Goal: Task Accomplishment & Management: Manage account settings

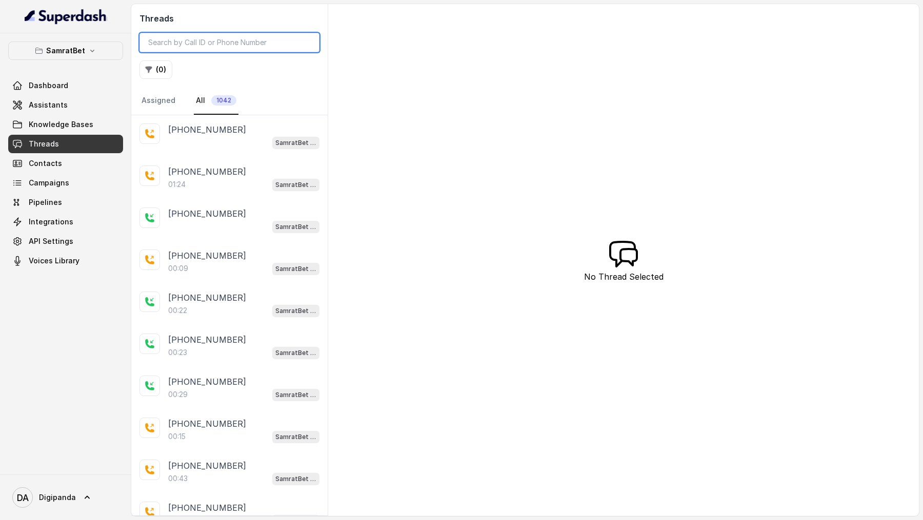
click at [220, 47] on input "search" at bounding box center [229, 42] width 180 height 19
click at [209, 39] on input "search" at bounding box center [229, 42] width 180 height 19
paste input "9313572143"
type input "9313572143"
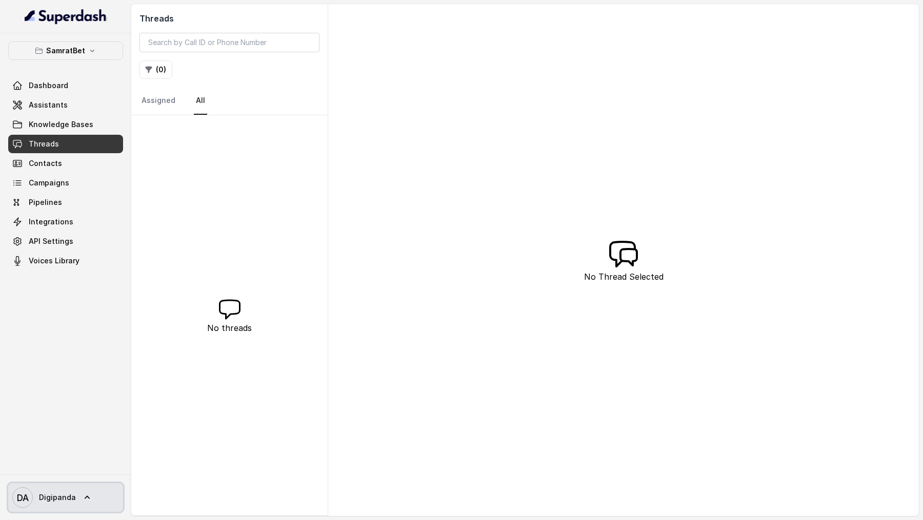
click at [24, 505] on icon "DA" at bounding box center [22, 498] width 21 height 21
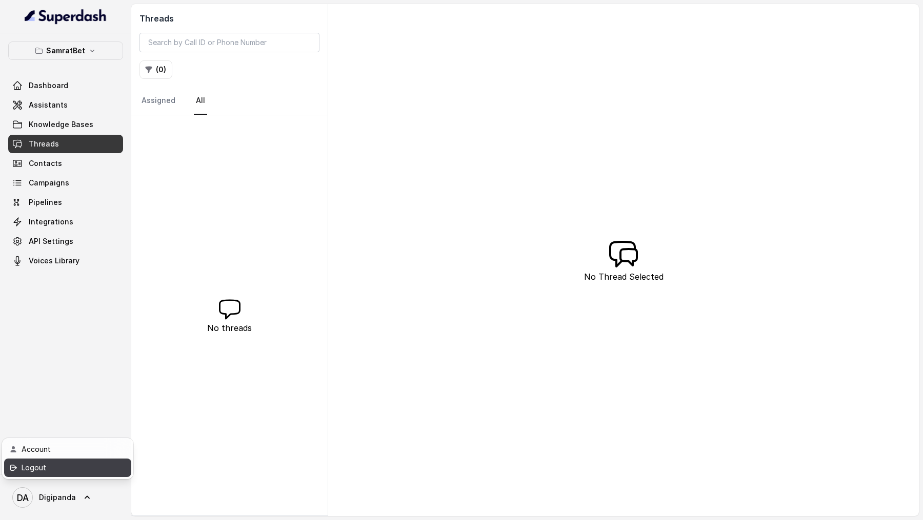
click at [78, 472] on div "Logout" at bounding box center [65, 468] width 87 height 12
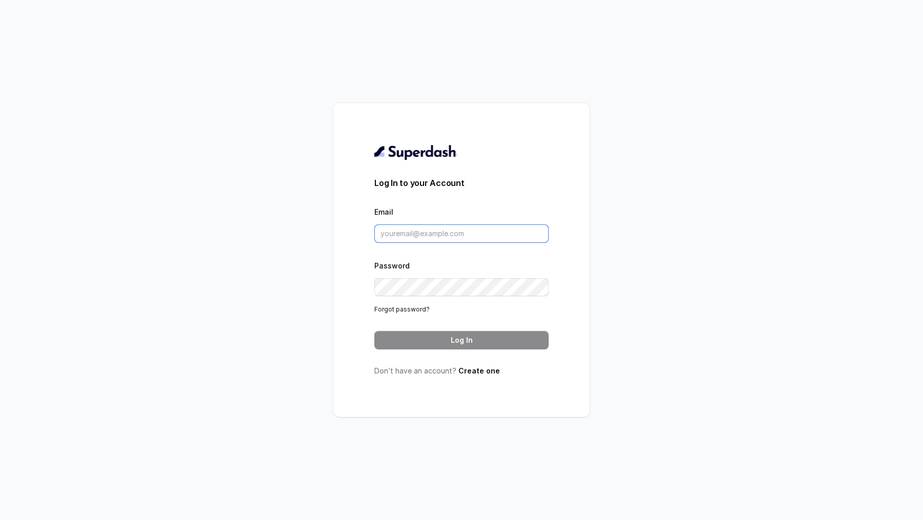
click at [432, 240] on input "Email" at bounding box center [461, 234] width 174 height 18
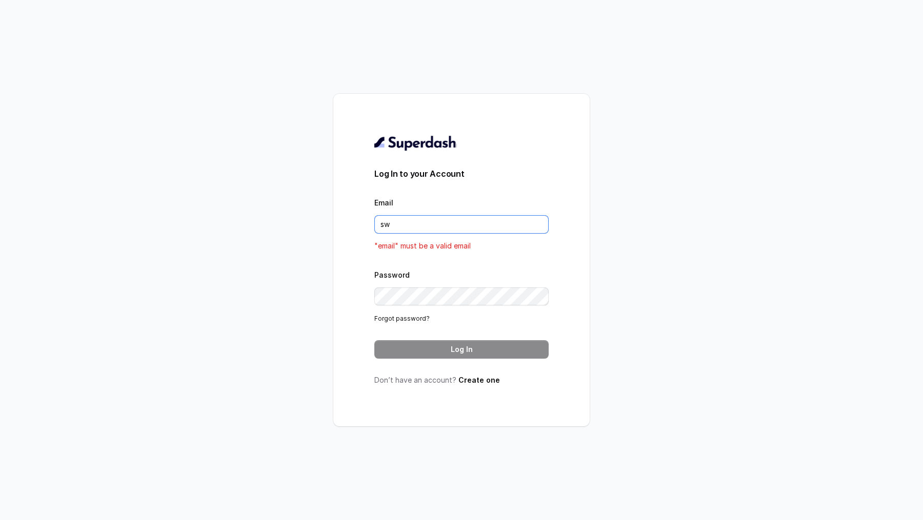
type input "swapnil.agarwal@leapfinance.com"
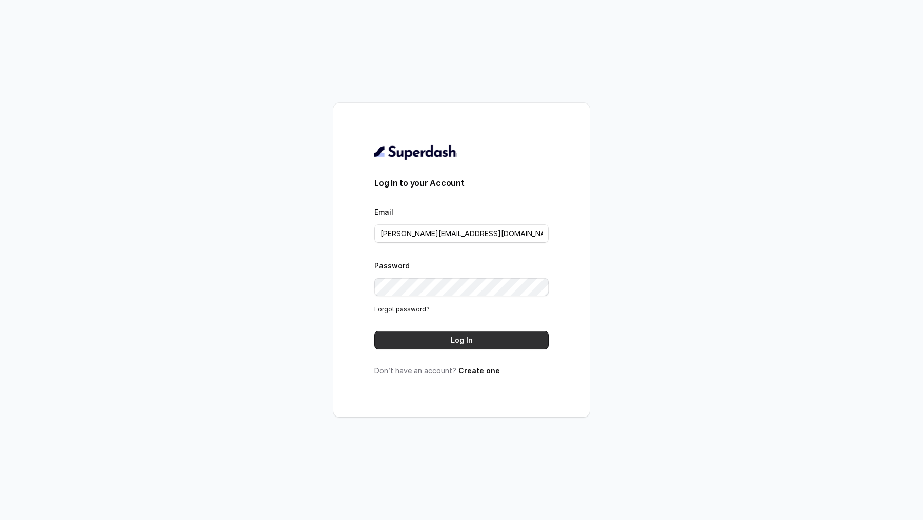
click at [477, 337] on button "Log In" at bounding box center [461, 340] width 174 height 18
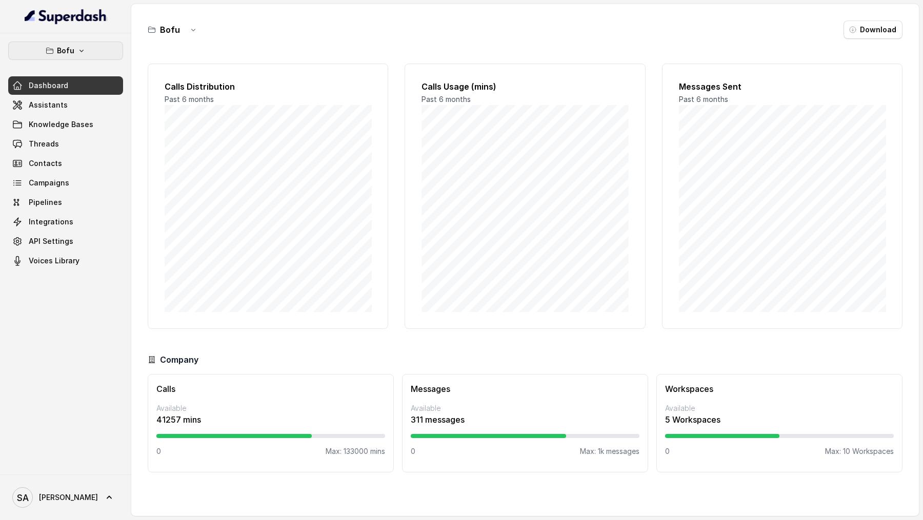
click at [82, 55] on button "Bofu" at bounding box center [65, 51] width 115 height 18
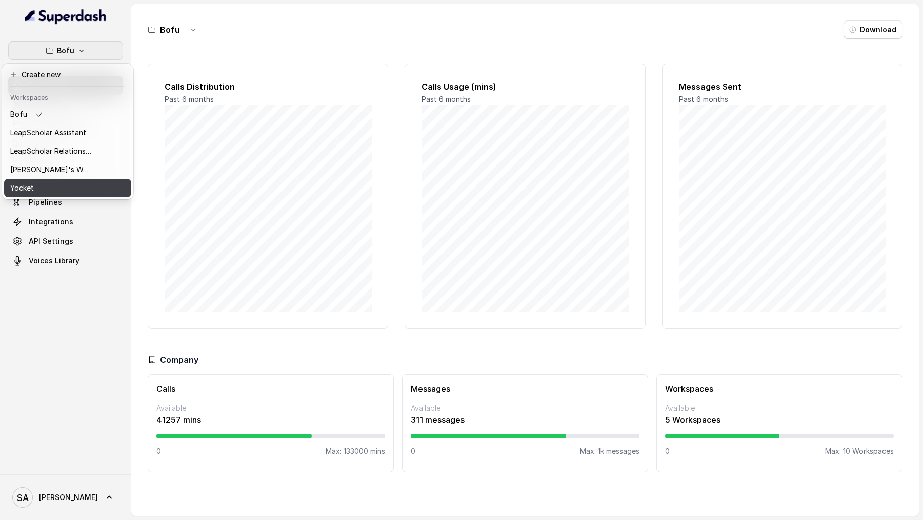
click at [68, 190] on div "Yocket" at bounding box center [51, 188] width 82 height 12
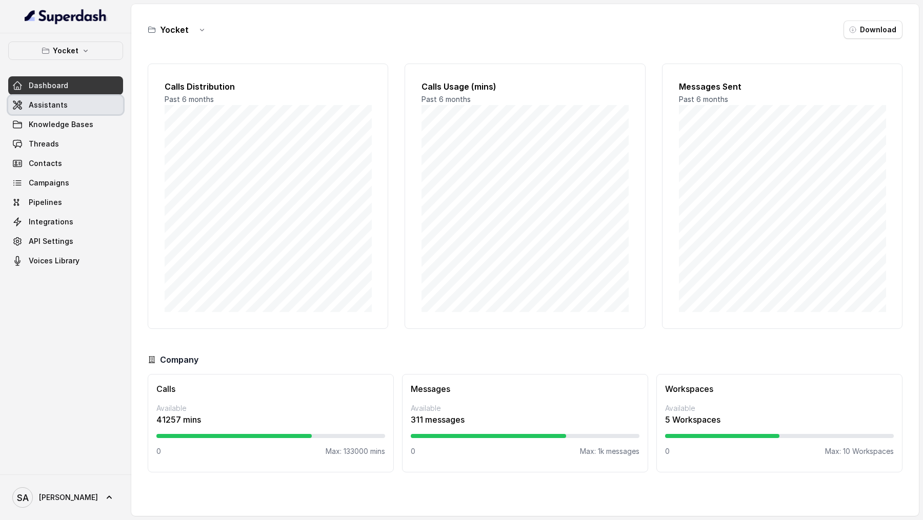
click at [58, 108] on span "Assistants" at bounding box center [48, 105] width 39 height 10
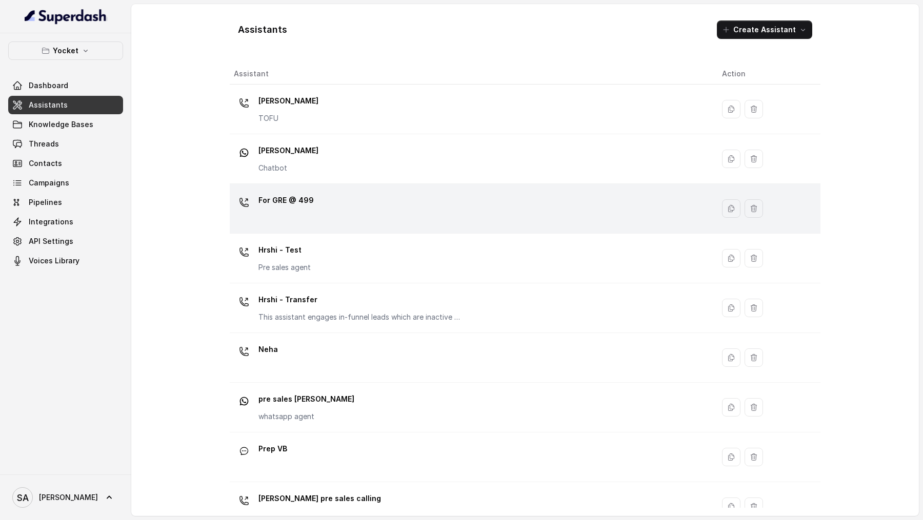
scroll to position [170, 0]
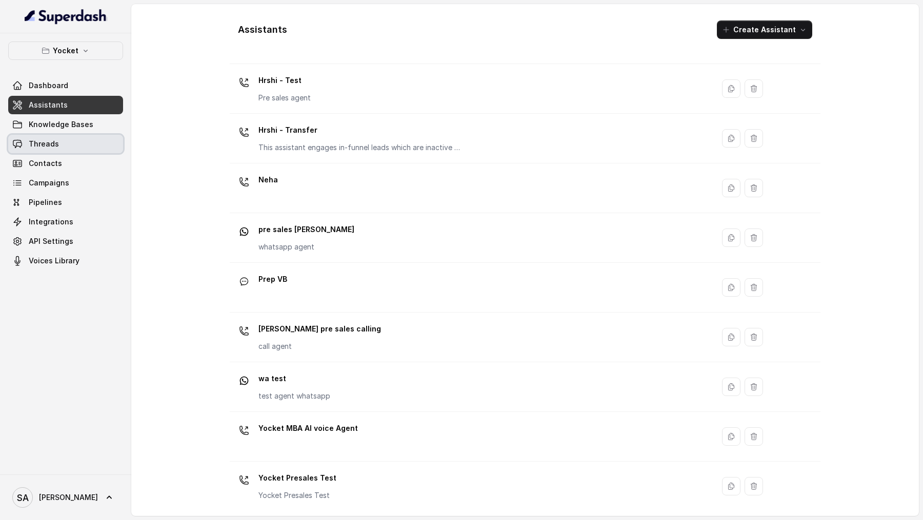
click at [40, 146] on span "Threads" at bounding box center [44, 144] width 30 height 10
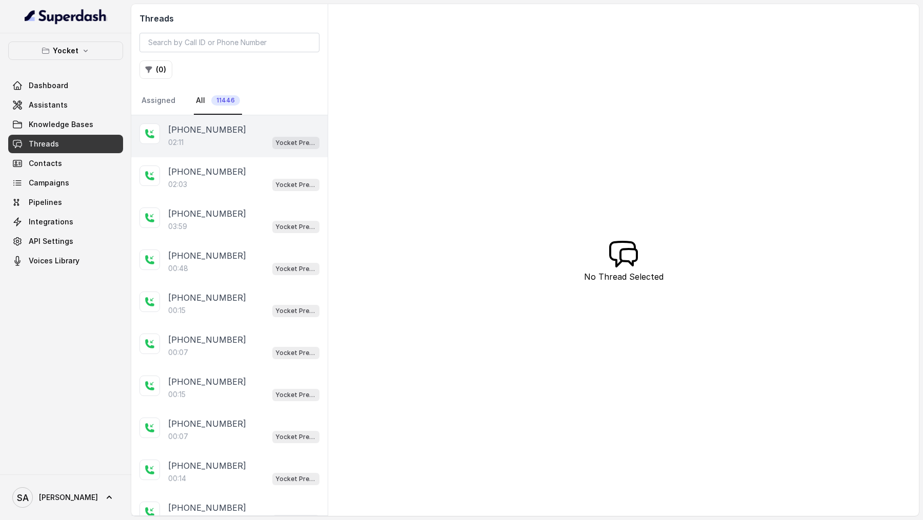
click at [229, 136] on div "02:11 Yocket Presales Test" at bounding box center [243, 142] width 151 height 13
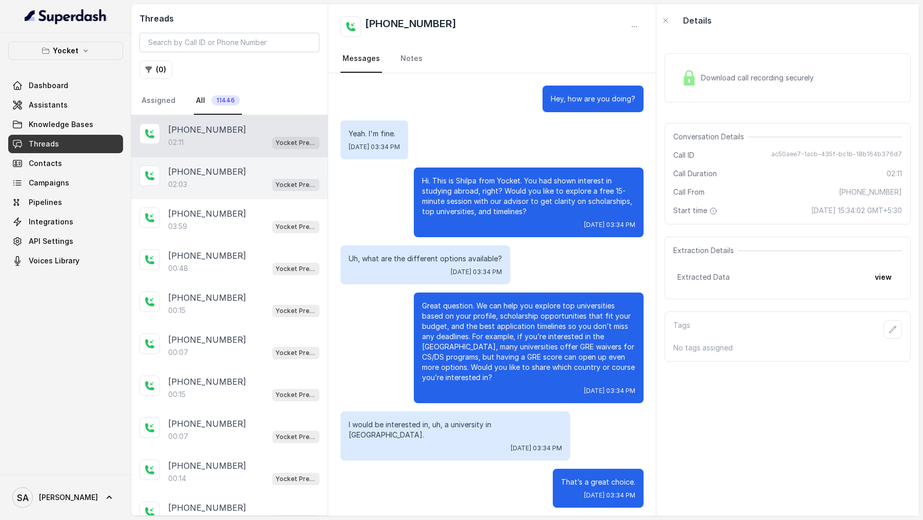
click at [223, 166] on p "[PHONE_NUMBER]" at bounding box center [207, 172] width 78 height 12
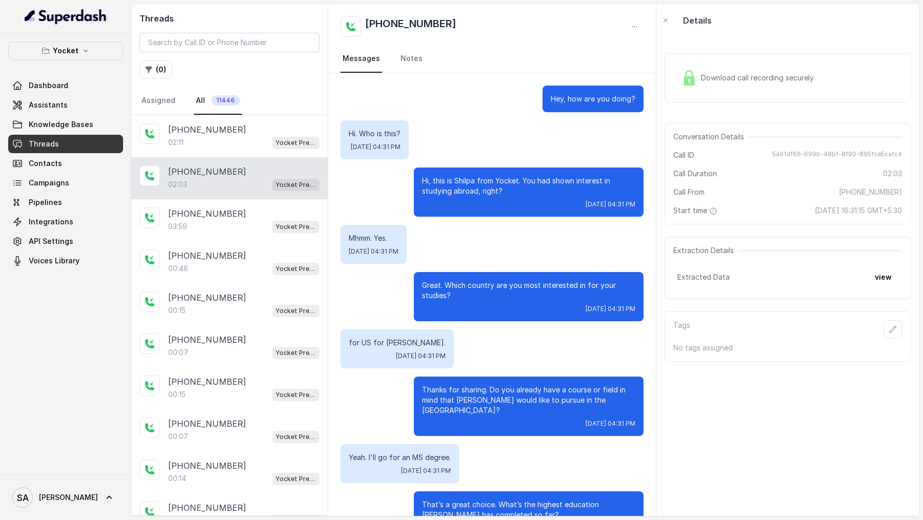
scroll to position [627, 0]
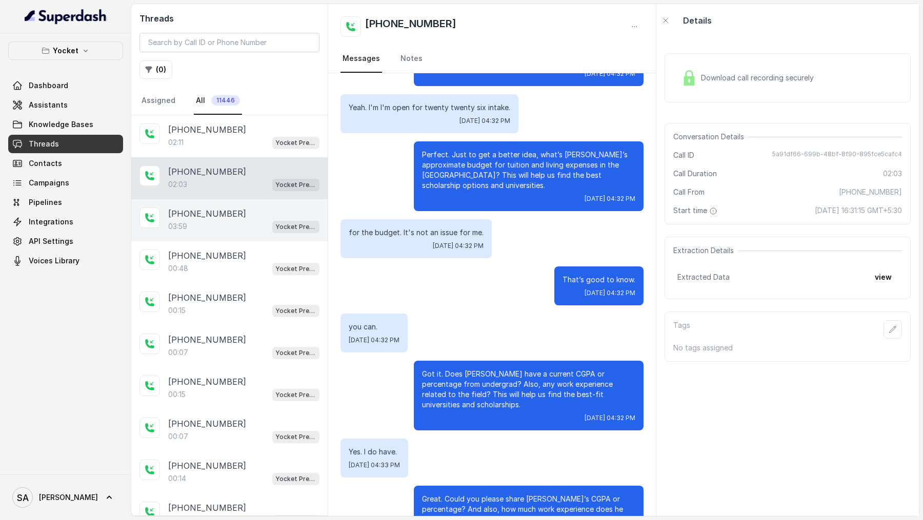
click at [222, 232] on div "[PHONE_NUMBER]:59 Yocket Presales Test" at bounding box center [229, 220] width 196 height 42
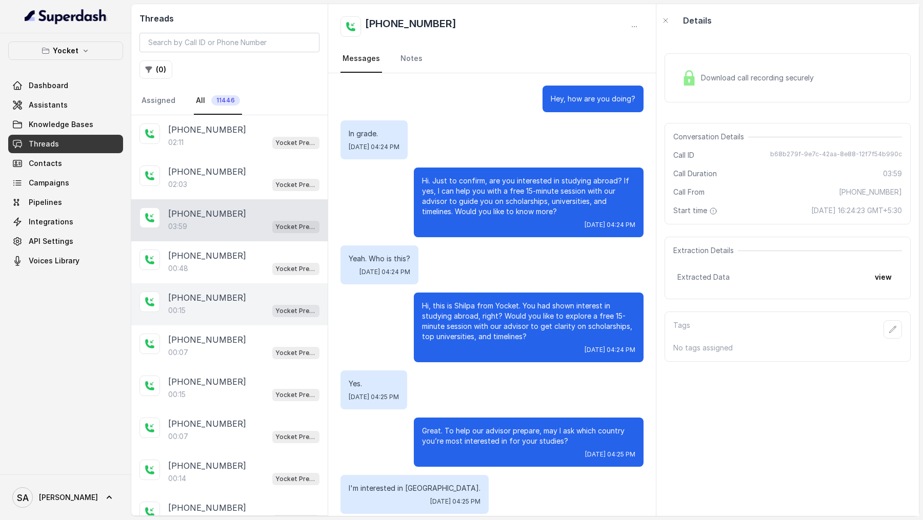
scroll to position [1464, 0]
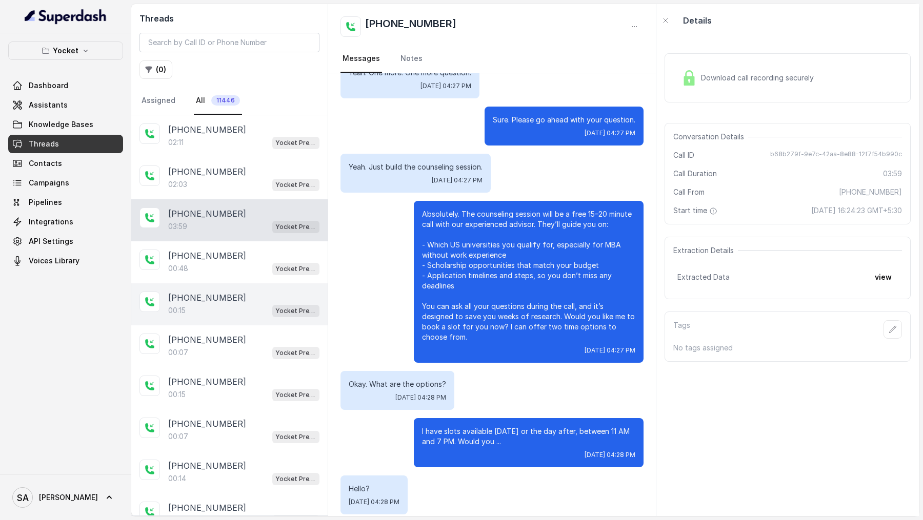
click at [209, 294] on p "[PHONE_NUMBER]" at bounding box center [207, 298] width 78 height 12
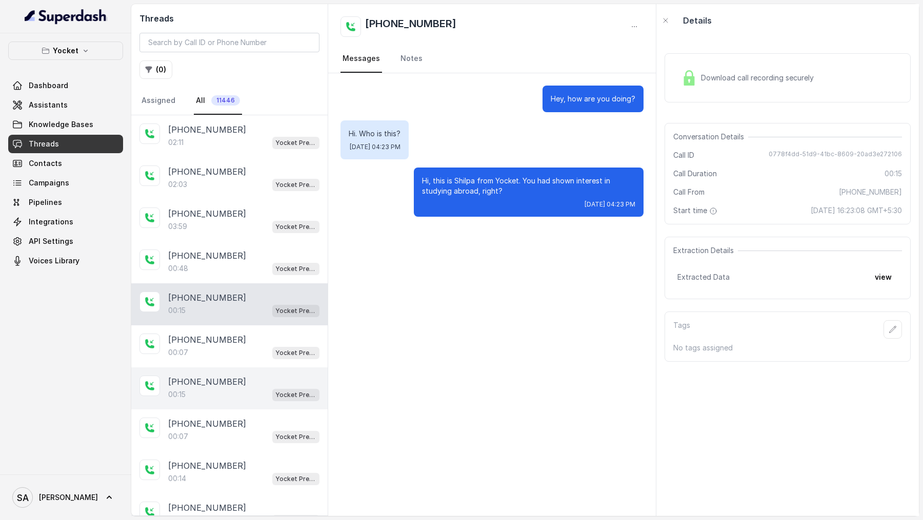
click at [209, 368] on div "[PHONE_NUMBER]:15 Yocket Presales Test" at bounding box center [229, 389] width 196 height 42
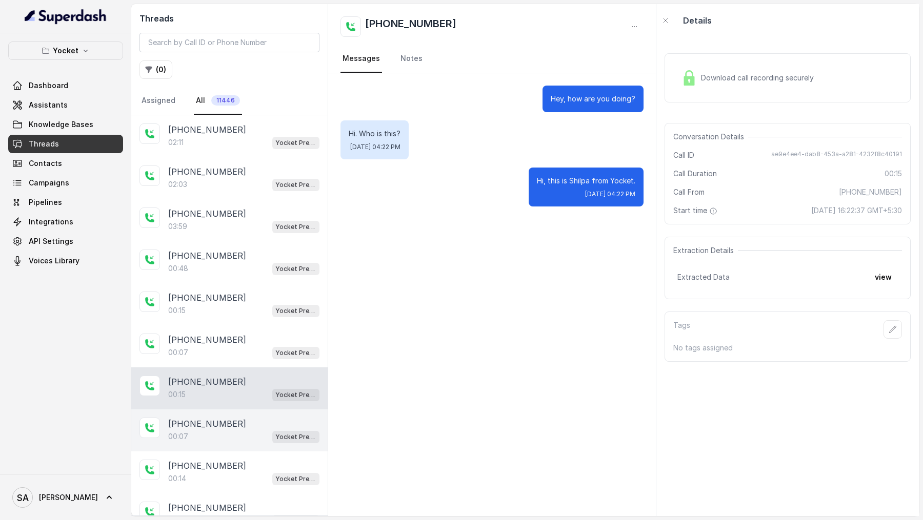
click at [209, 418] on p "[PHONE_NUMBER]" at bounding box center [207, 424] width 78 height 12
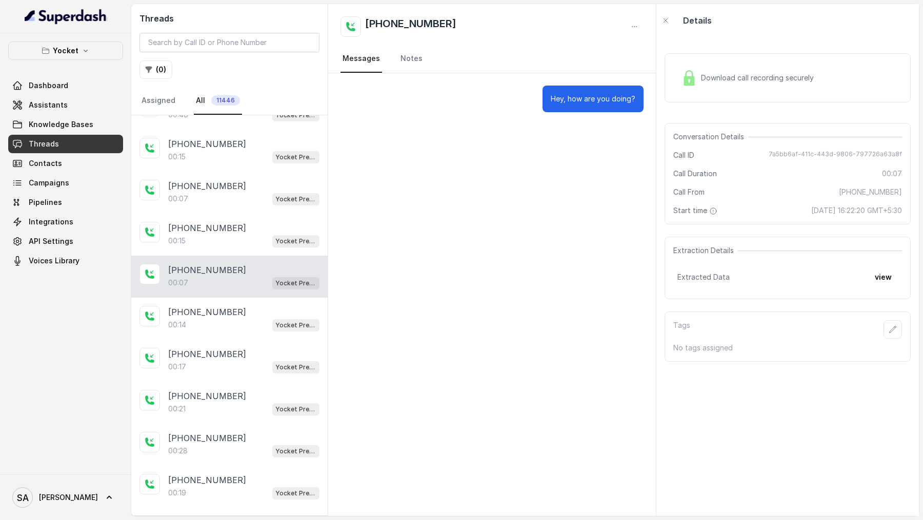
scroll to position [155, 0]
click at [228, 370] on div "[PHONE_NUMBER]:17 Yocket Presales Test" at bounding box center [229, 360] width 196 height 42
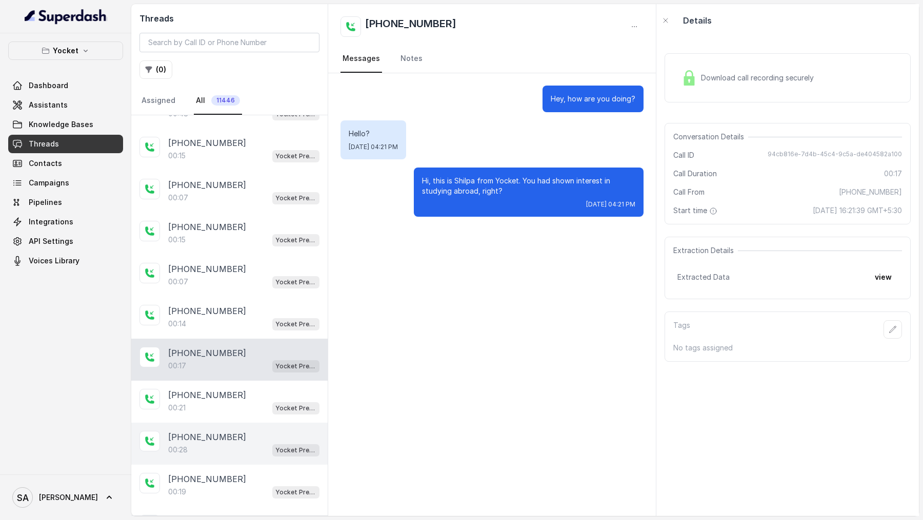
click at [224, 431] on p "[PHONE_NUMBER]" at bounding box center [207, 437] width 78 height 12
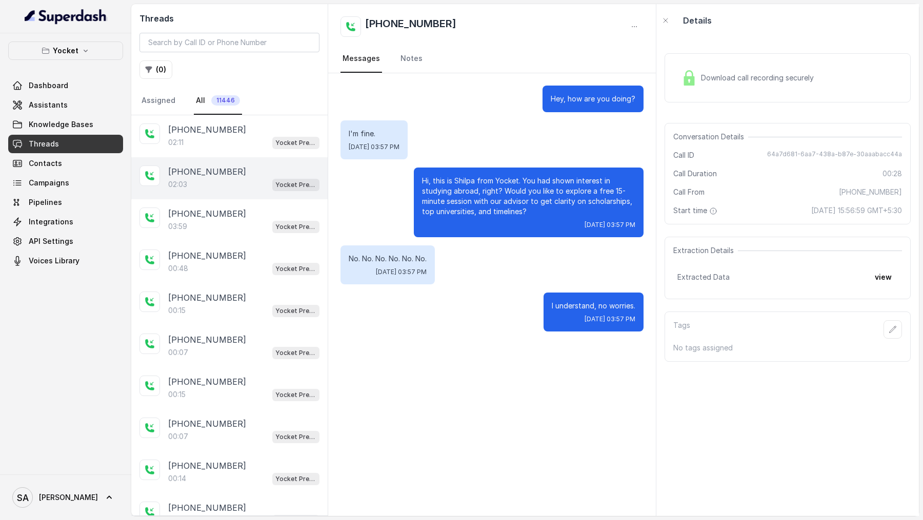
click at [236, 180] on div "02:03 Yocket Presales Test" at bounding box center [243, 184] width 151 height 13
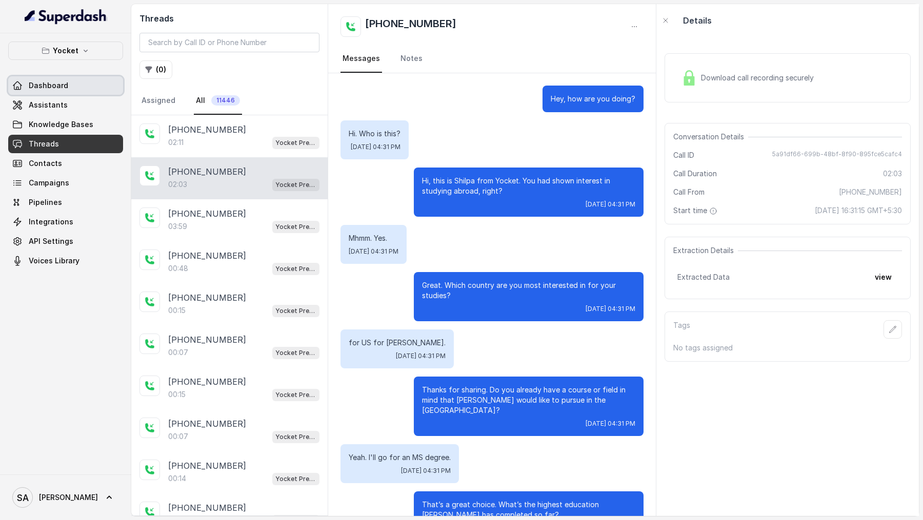
click at [39, 92] on link "Dashboard" at bounding box center [65, 85] width 115 height 18
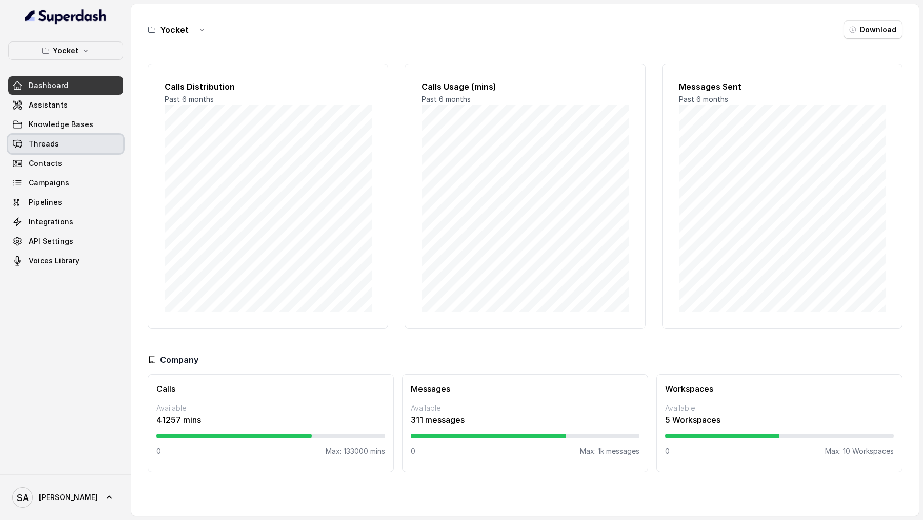
click at [72, 151] on link "Threads" at bounding box center [65, 144] width 115 height 18
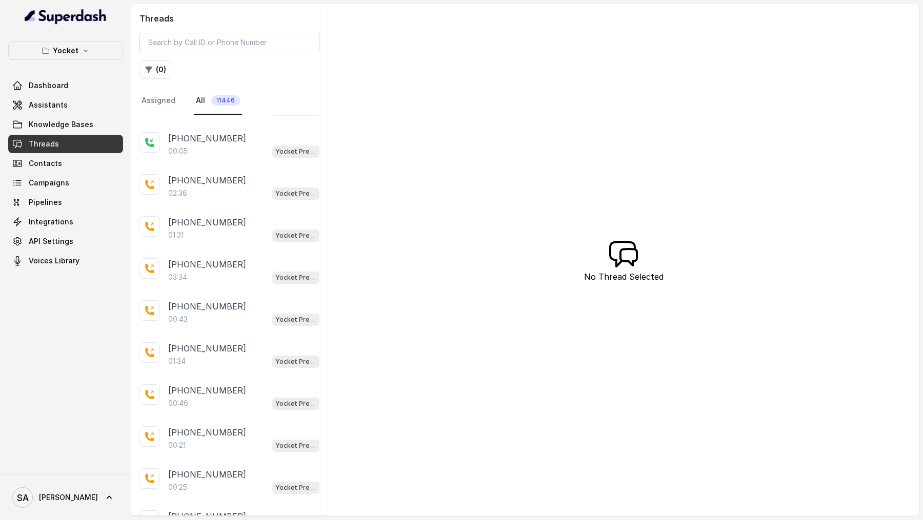
scroll to position [1169, 0]
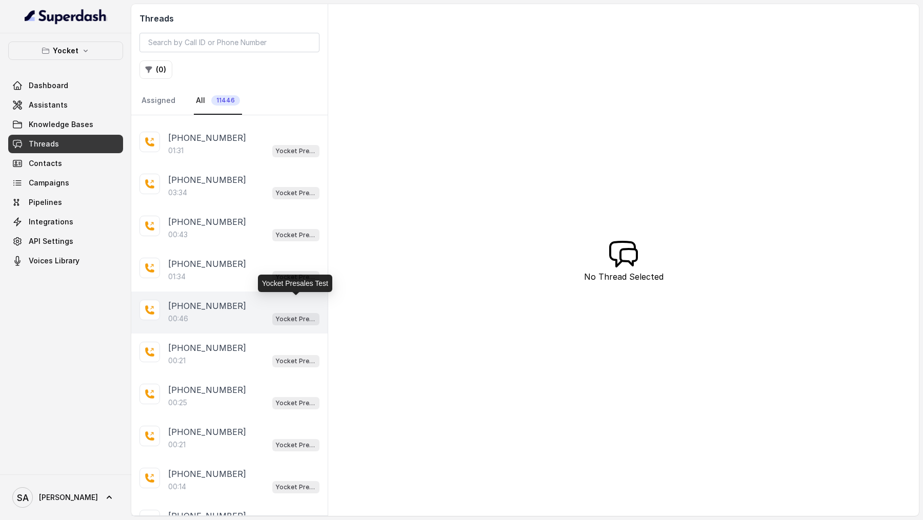
click at [215, 312] on div "00:46 Yocket Presales Test" at bounding box center [243, 318] width 151 height 13
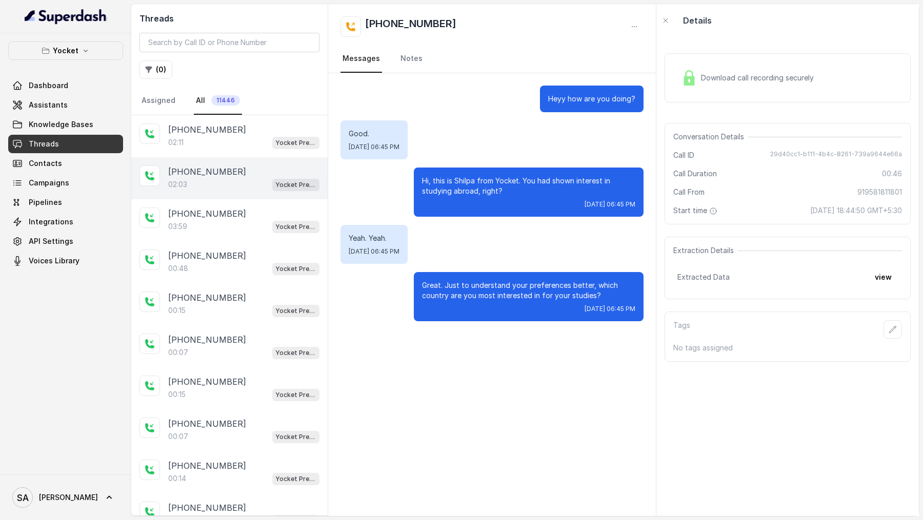
click at [295, 167] on div "[PHONE_NUMBER]" at bounding box center [243, 172] width 151 height 12
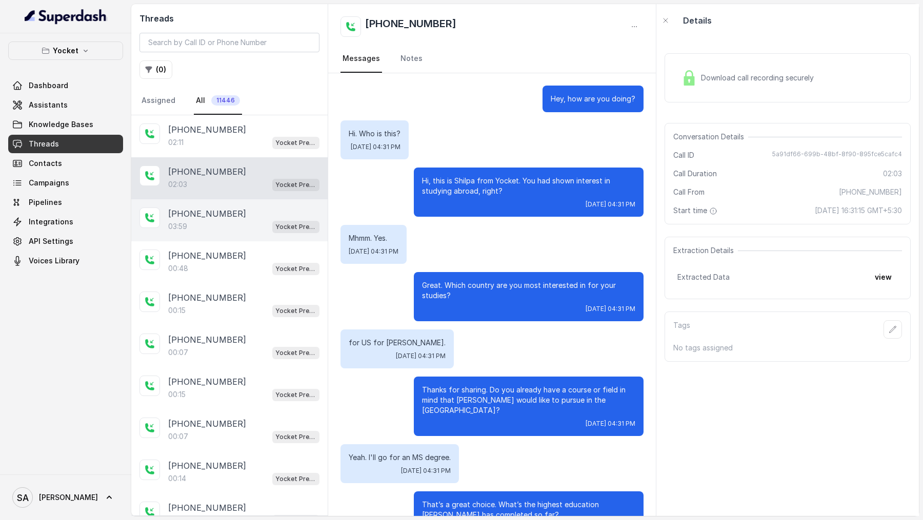
click at [245, 203] on div "[PHONE_NUMBER]:59 Yocket Presales Test" at bounding box center [229, 220] width 196 height 42
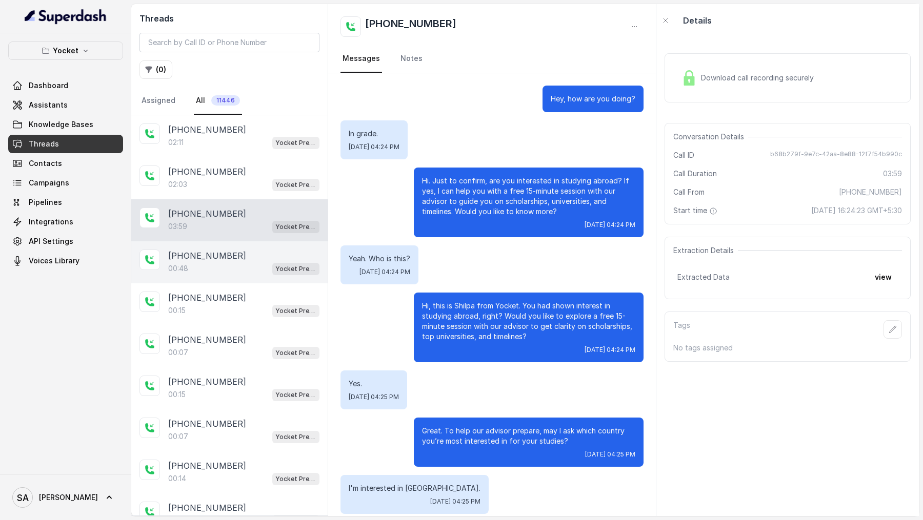
scroll to position [1464, 0]
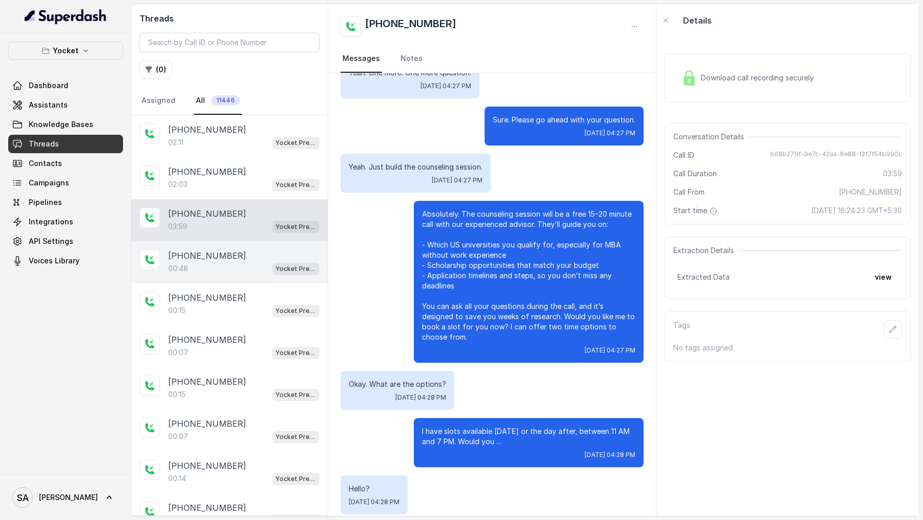
click at [238, 252] on div "[PHONE_NUMBER]" at bounding box center [243, 256] width 151 height 12
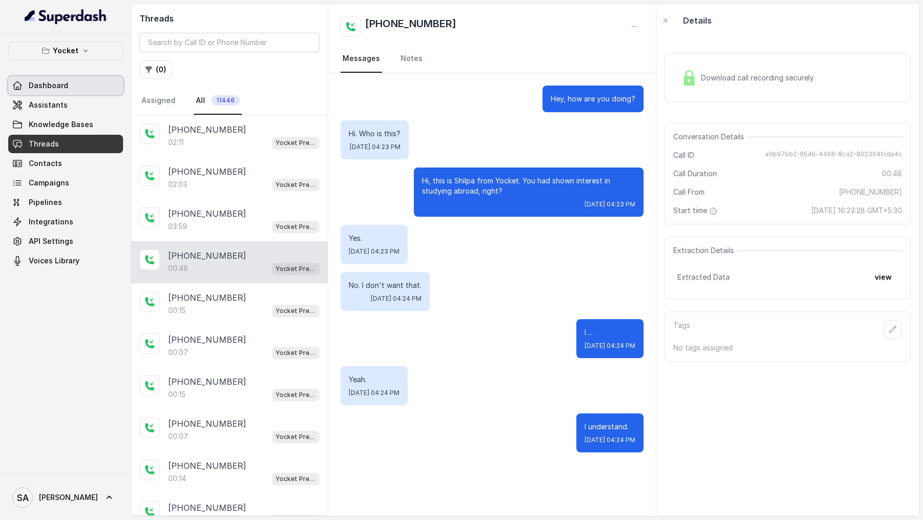
click at [66, 87] on span "Dashboard" at bounding box center [48, 85] width 39 height 10
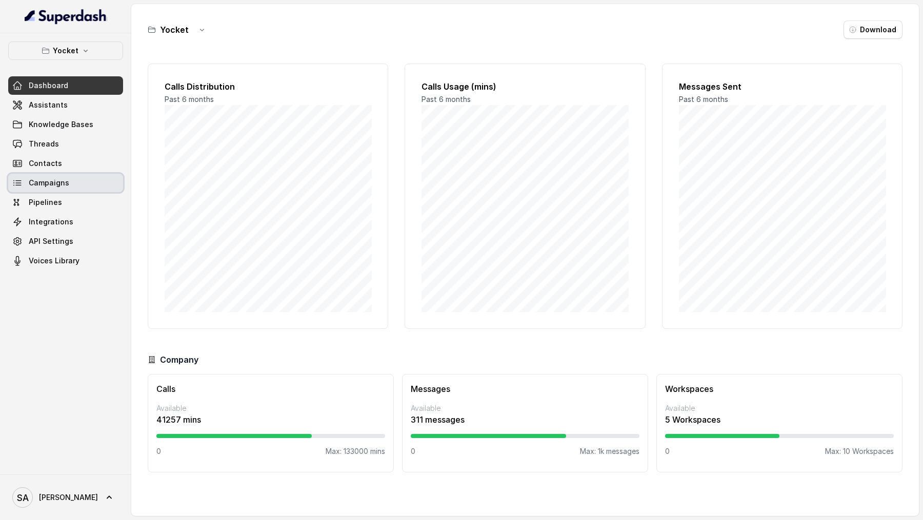
click at [57, 190] on link "Campaigns" at bounding box center [65, 183] width 115 height 18
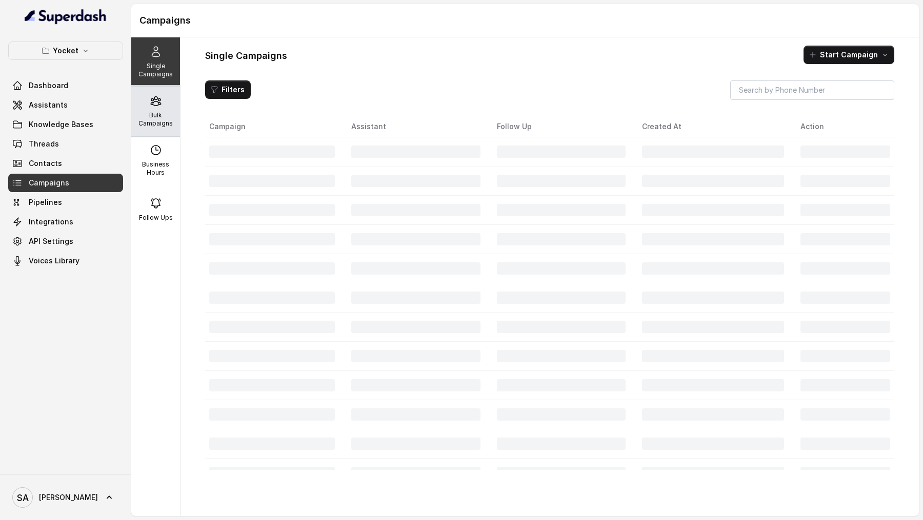
click at [161, 98] on icon at bounding box center [156, 101] width 12 height 12
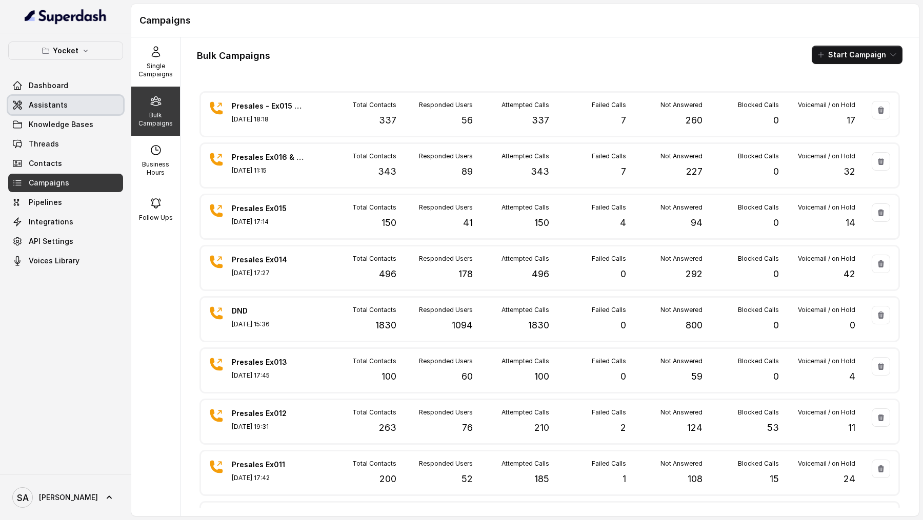
click at [63, 100] on span "Assistants" at bounding box center [48, 105] width 39 height 10
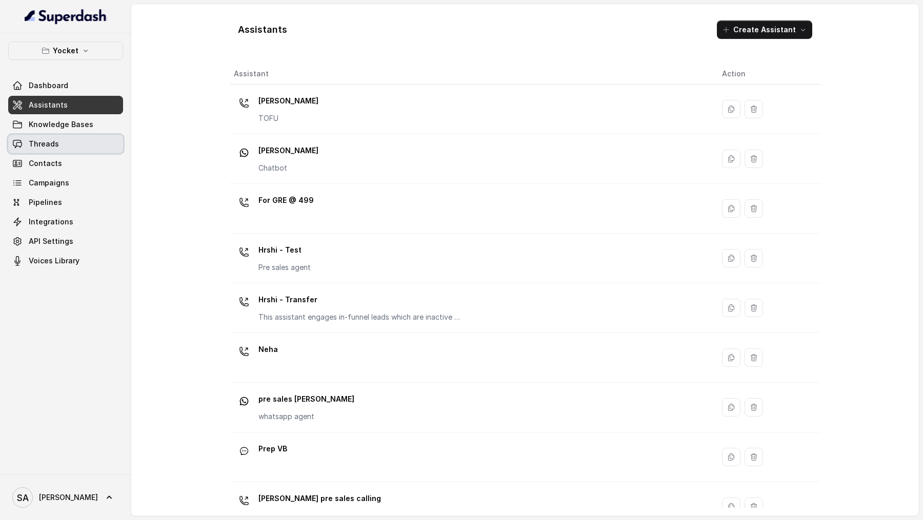
click at [112, 147] on link "Threads" at bounding box center [65, 144] width 115 height 18
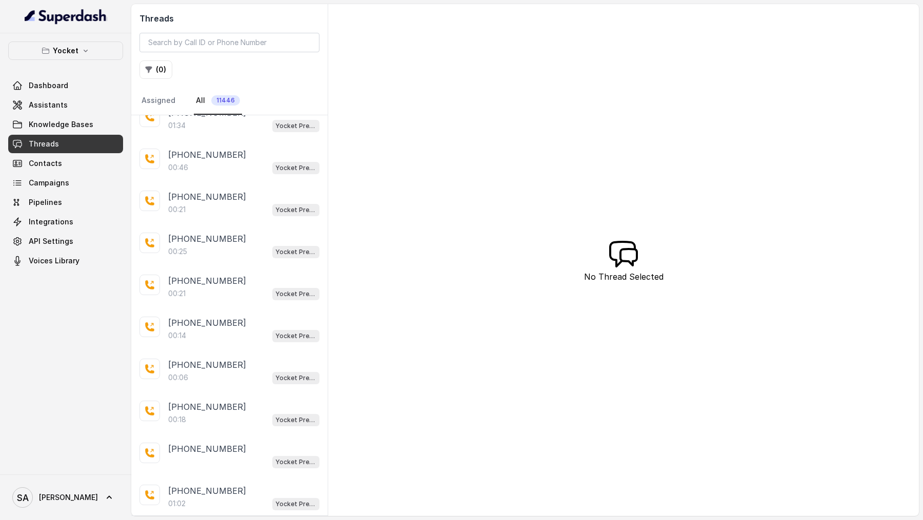
scroll to position [1343, 0]
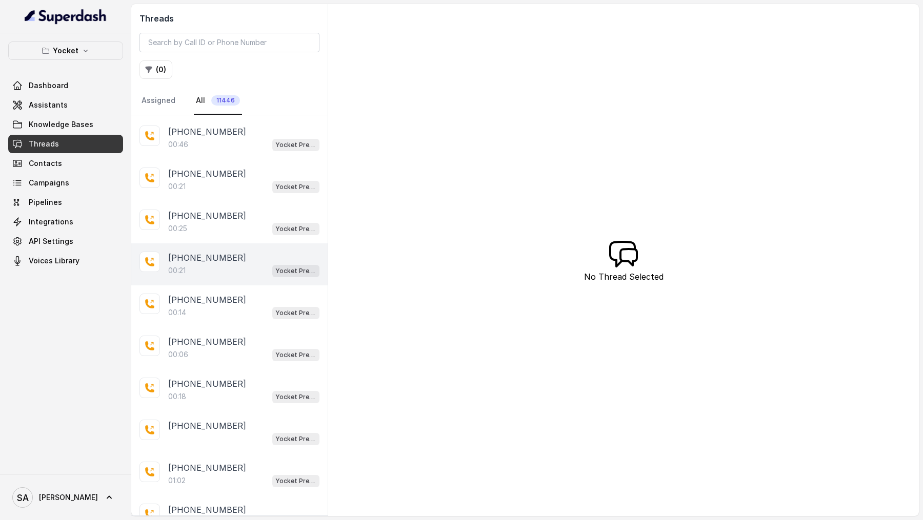
click at [216, 264] on div "00:21 Yocket Presales Test" at bounding box center [243, 270] width 151 height 13
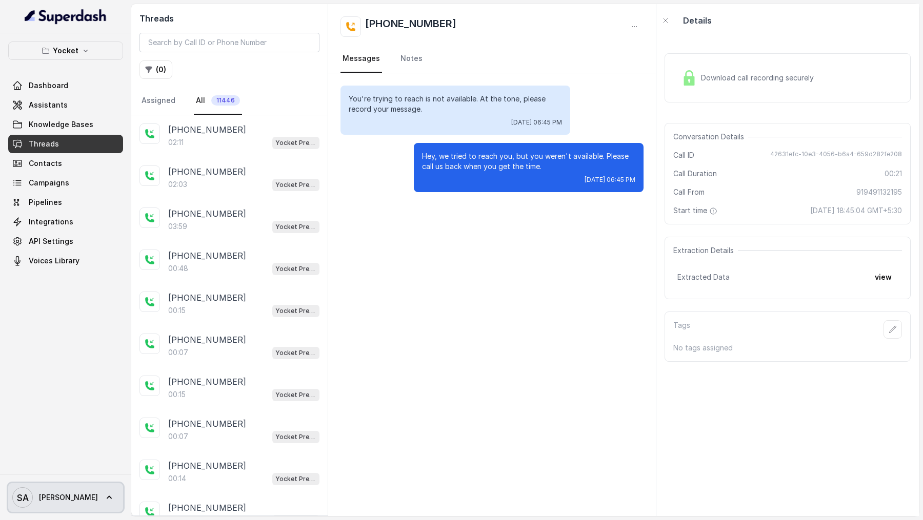
click at [33, 502] on span "SA [PERSON_NAME]" at bounding box center [55, 498] width 86 height 21
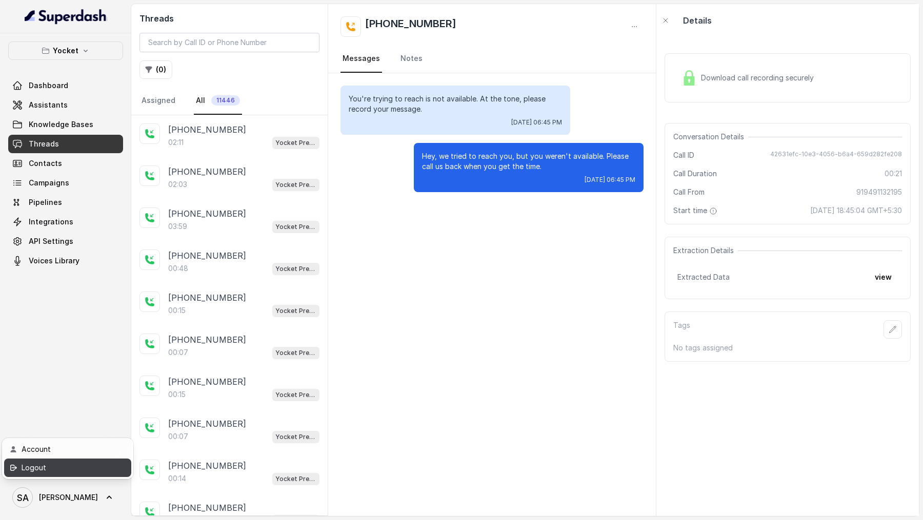
click at [67, 472] on div "Logout" at bounding box center [65, 468] width 87 height 12
